Goal: Information Seeking & Learning: Learn about a topic

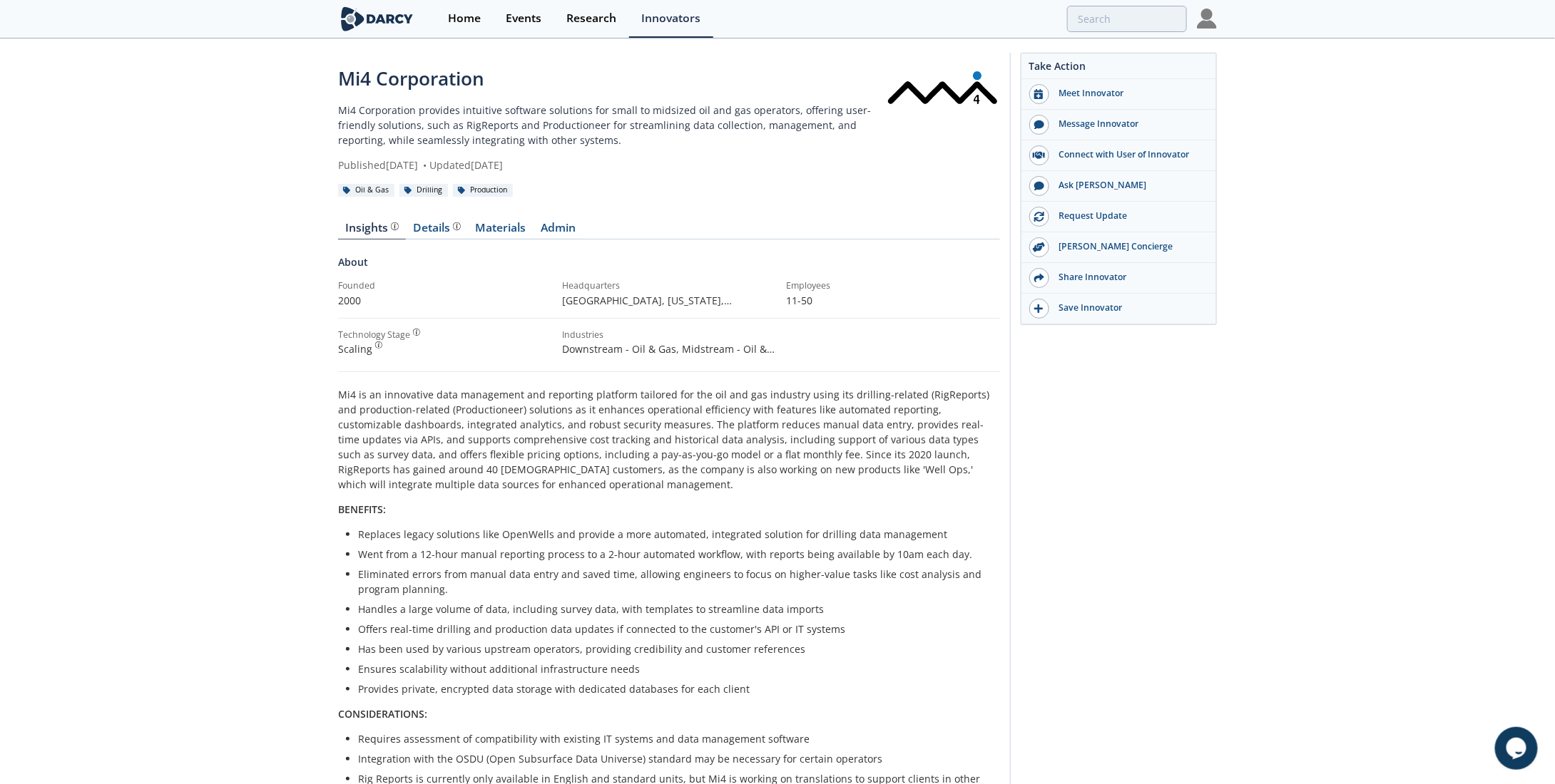
click at [1216, 12] on img at bounding box center [1206, 18] width 20 height 20
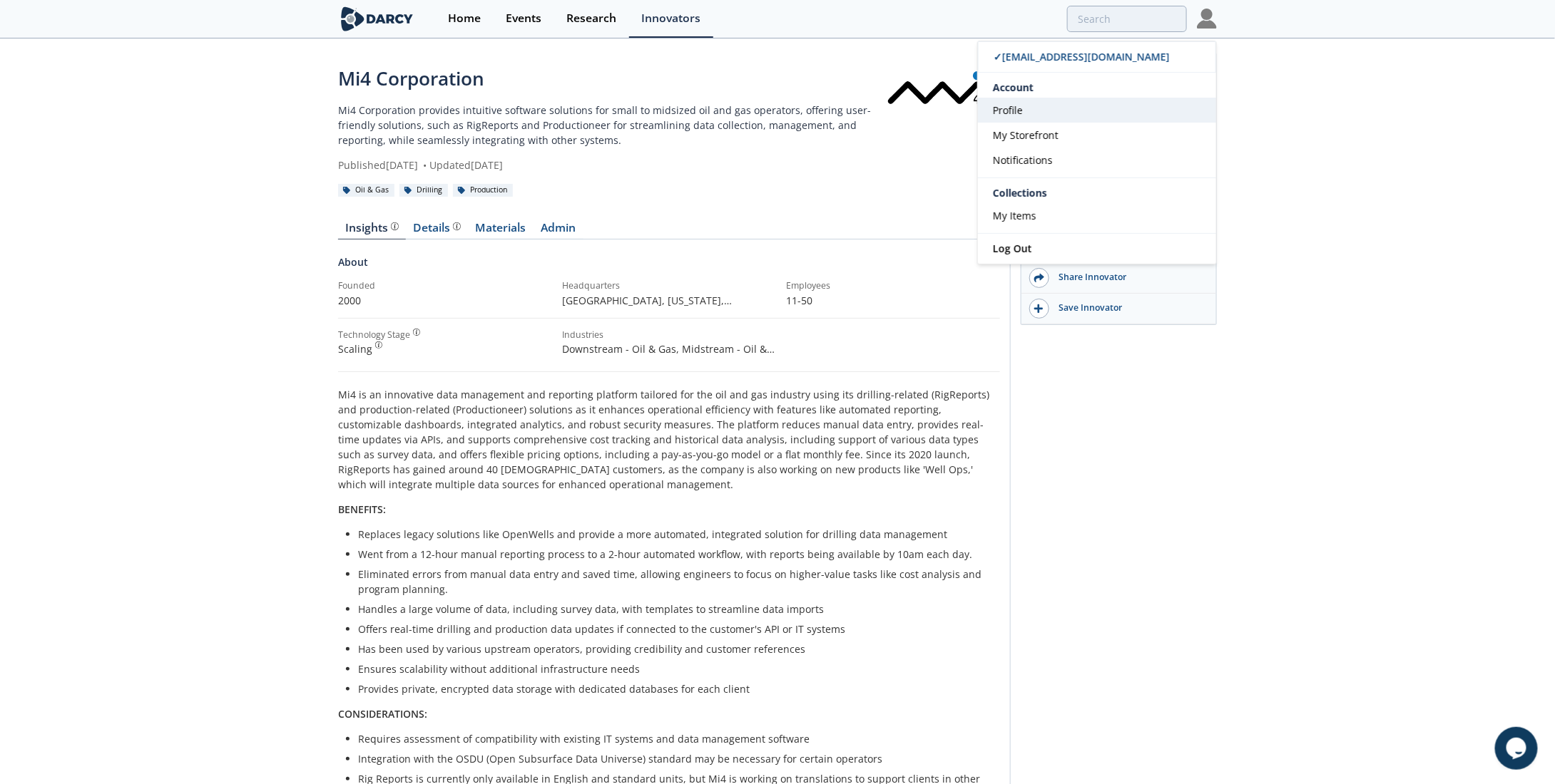
click at [1021, 104] on span "Profile" at bounding box center [1007, 110] width 30 height 14
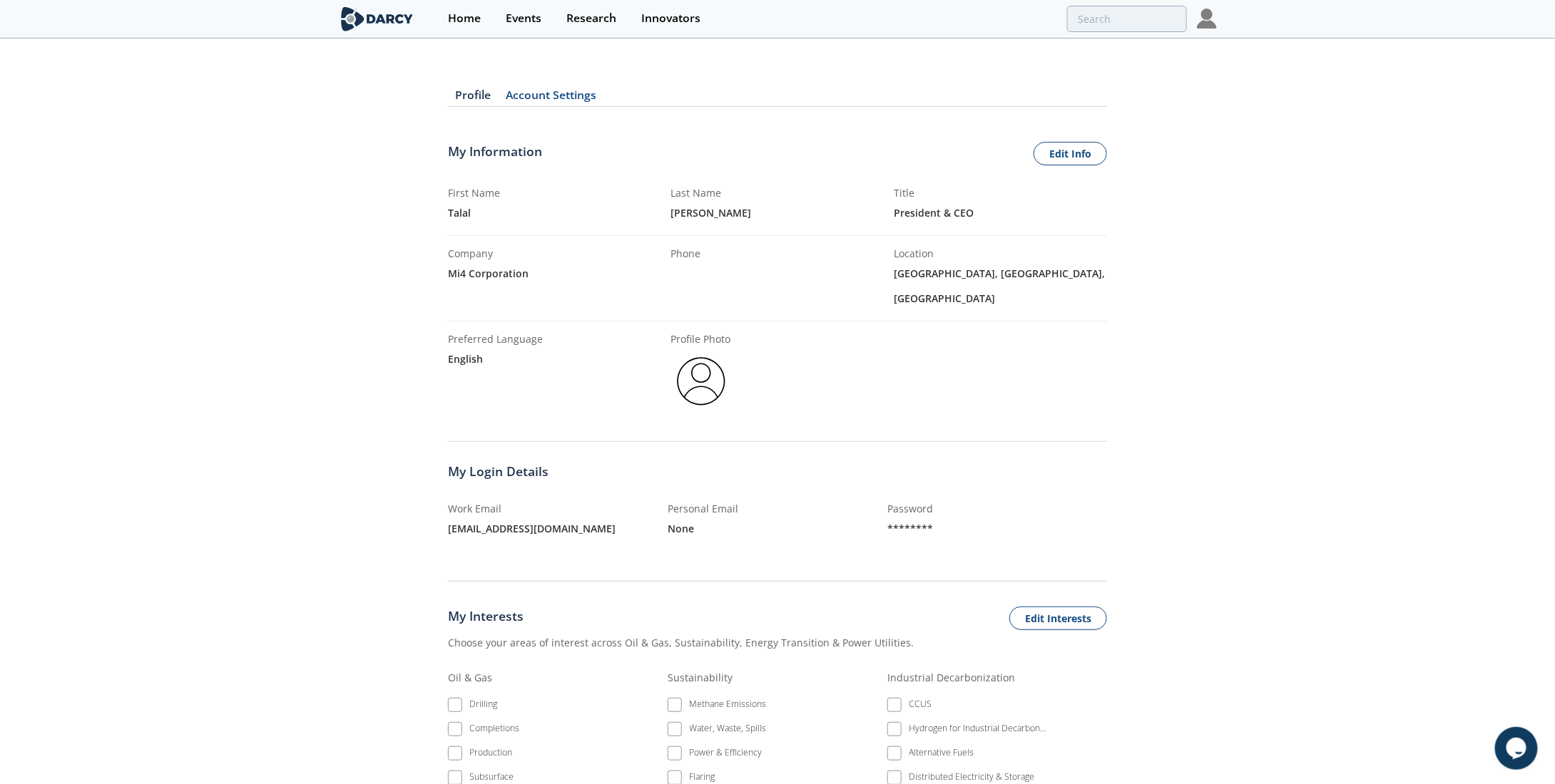
click at [575, 99] on link "Account Settings" at bounding box center [551, 99] width 106 height 17
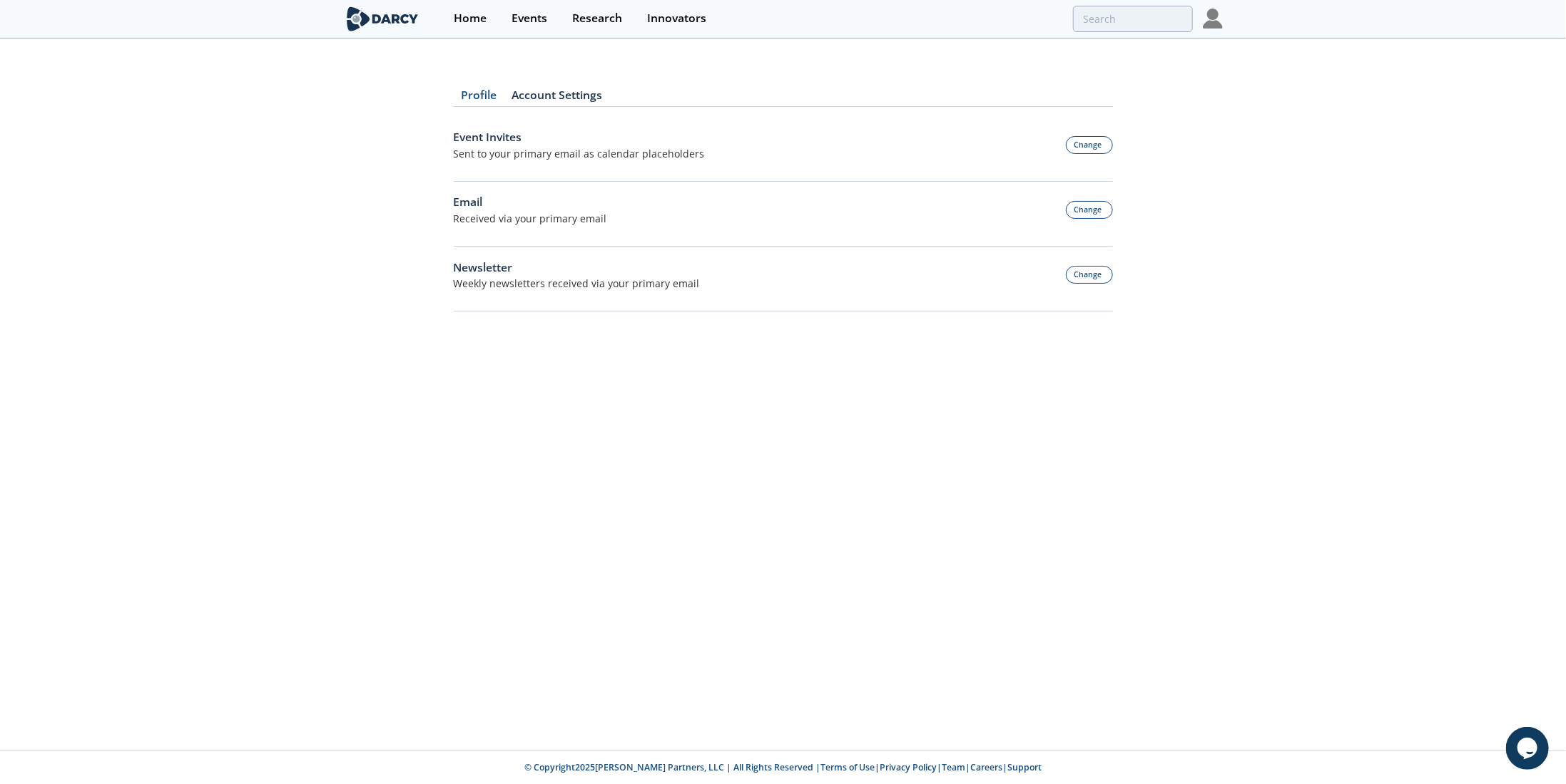
click at [1225, 15] on section "Home Events Research Innovators ✓ [EMAIL_ADDRESS][DOMAIN_NAME] Account Profile …" at bounding box center [783, 19] width 1566 height 39
click at [1214, 20] on img at bounding box center [1213, 18] width 20 height 20
click at [1049, 133] on span "My Storefront" at bounding box center [1031, 136] width 66 height 14
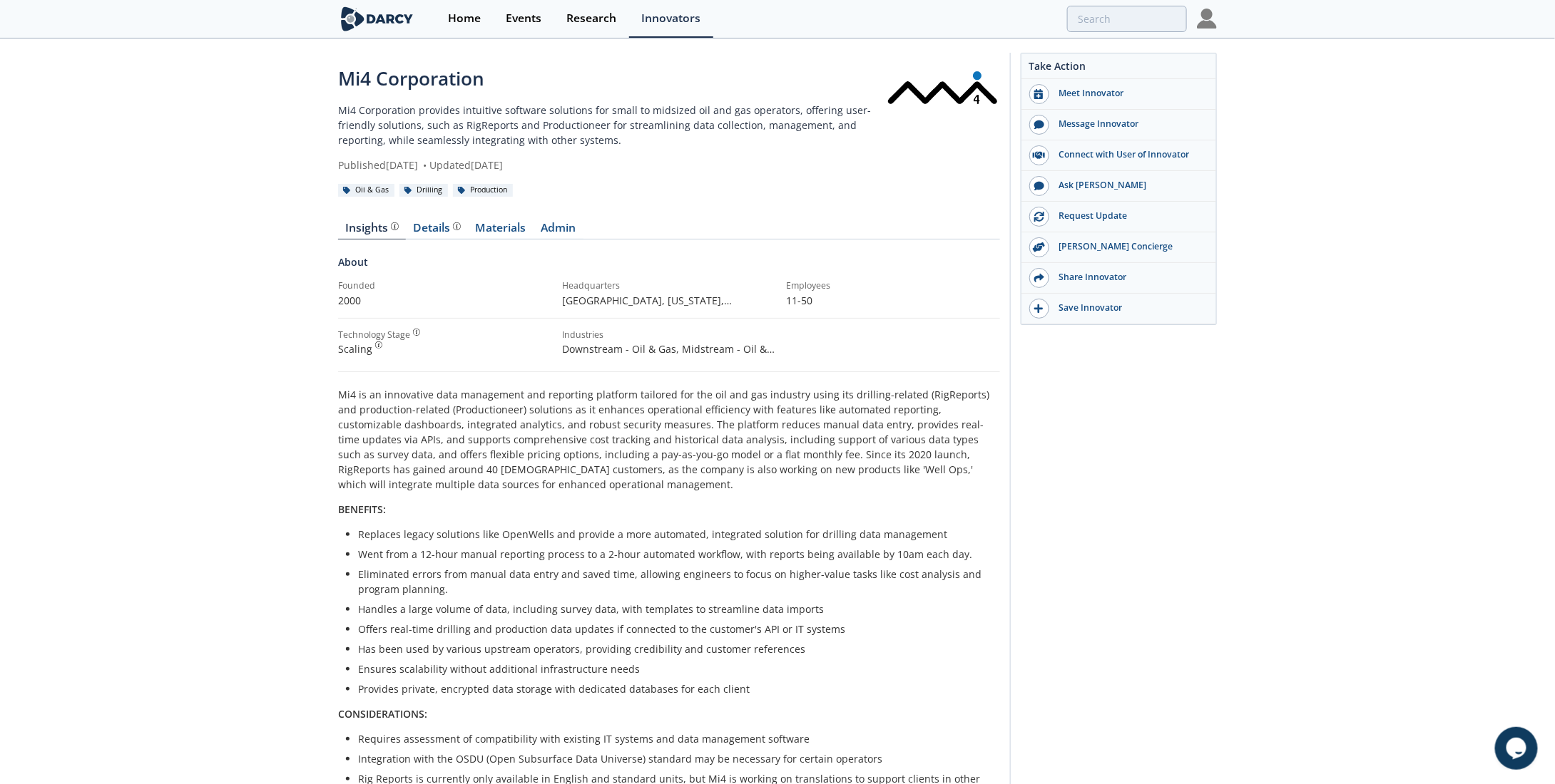
click at [432, 218] on div "Insights Details Materials Admin About Founded 2000 Headquarters [GEOGRAPHIC_DA…" at bounding box center [668, 664] width 661 height 924
click at [432, 223] on div "Details" at bounding box center [437, 228] width 47 height 12
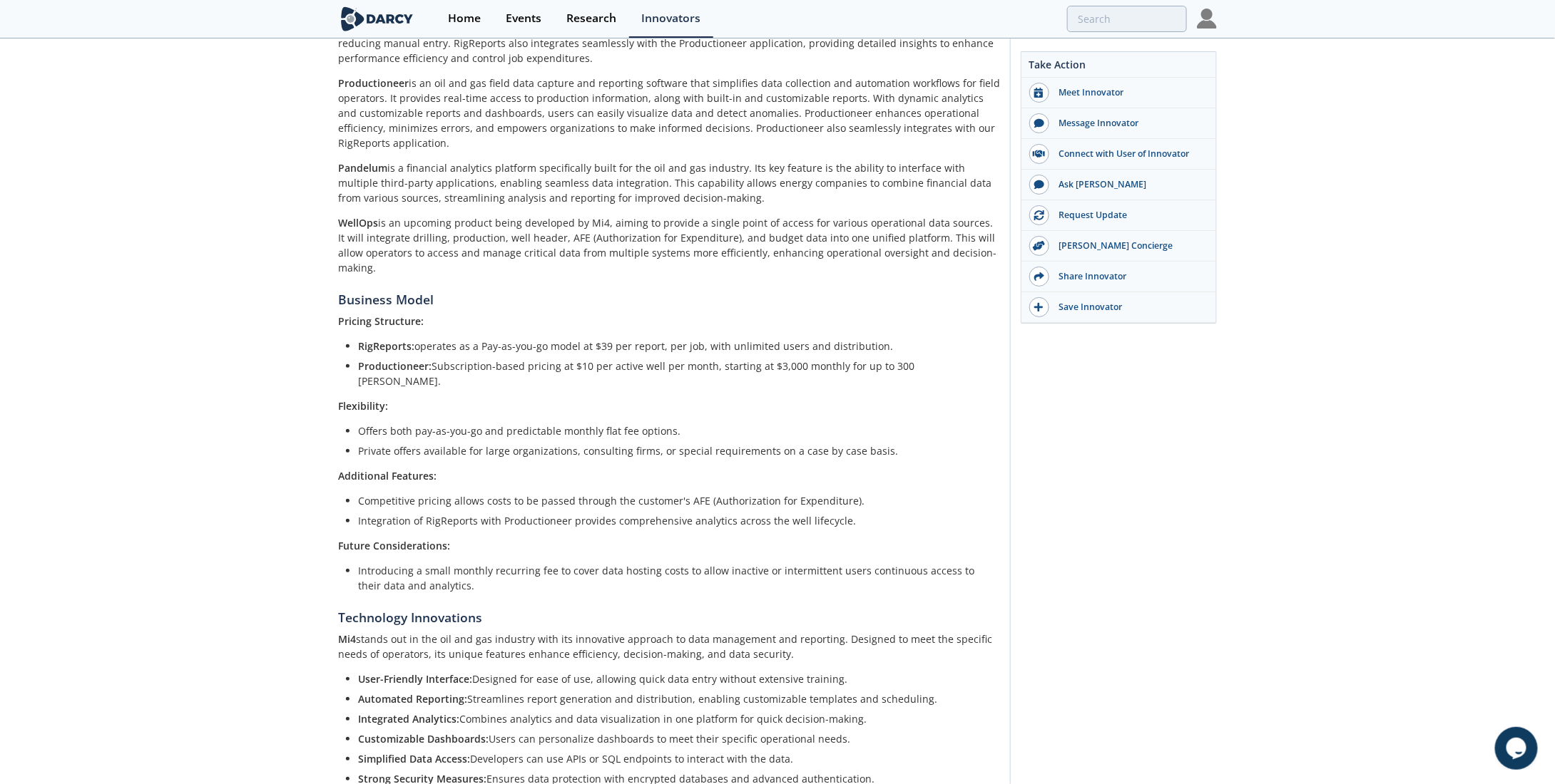
scroll to position [428, 0]
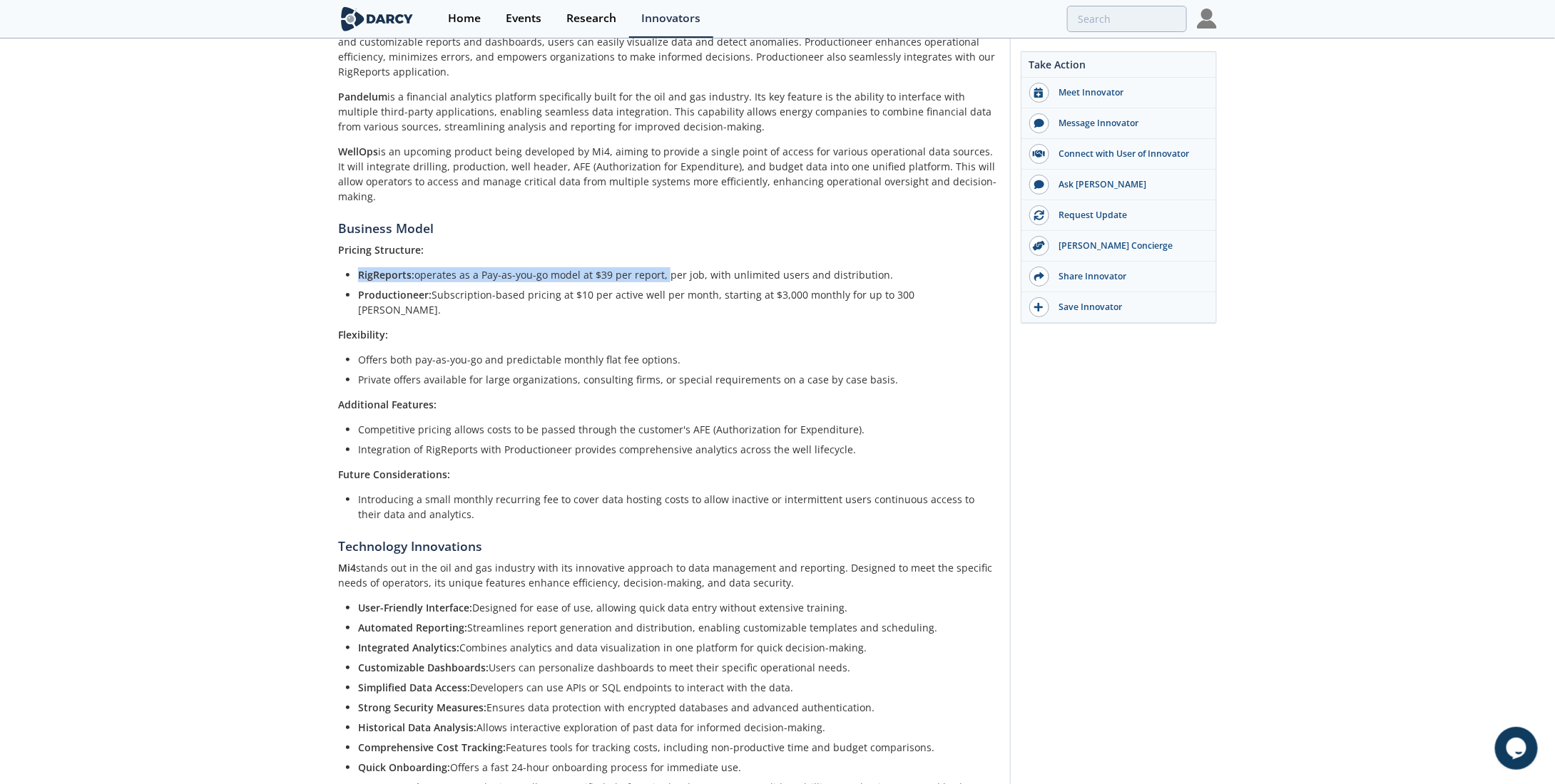
drag, startPoint x: 358, startPoint y: 246, endPoint x: 661, endPoint y: 242, distance: 303.0
click at [661, 267] on li "RigReports: operates as a Pay-as-you-go model at $39 per report, per job, with …" at bounding box center [674, 274] width 632 height 15
copy li "RigReports: operates as a Pay-as-you-go model at $39 per report,"
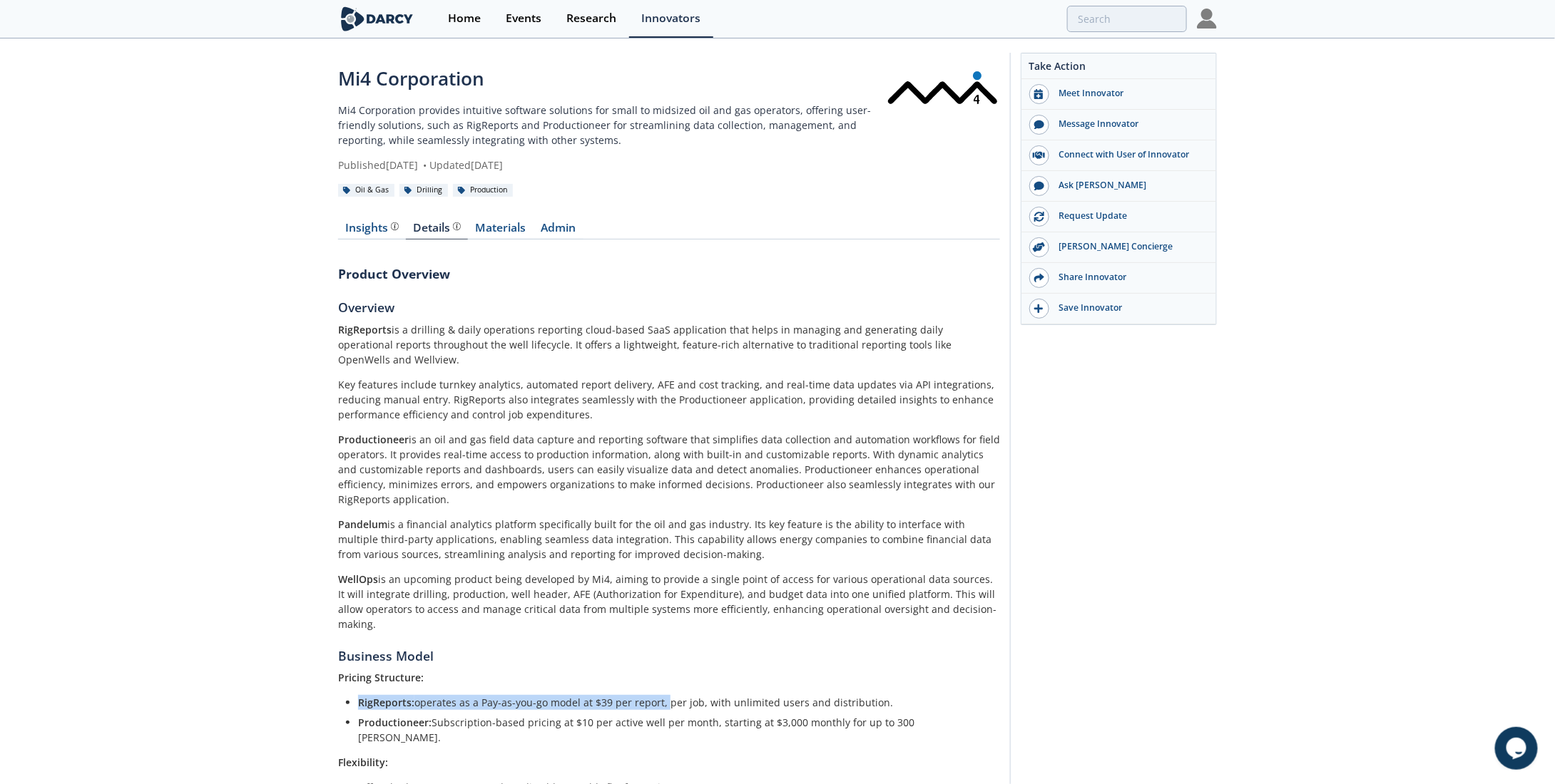
scroll to position [0, 0]
click at [572, 432] on p "Productioneer is an oil and gas field data capture and reporting software that …" at bounding box center [668, 468] width 661 height 75
